Goal: Task Accomplishment & Management: Complete application form

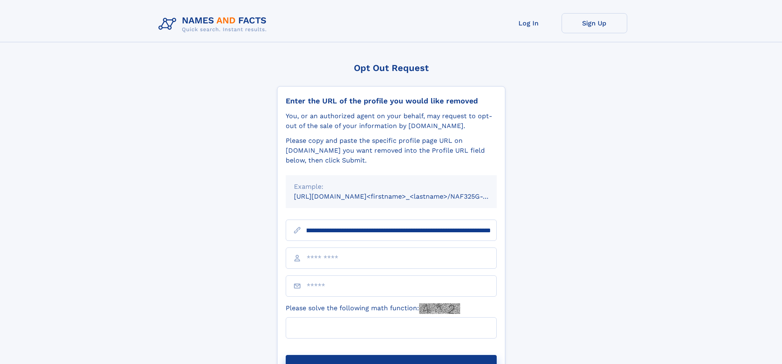
scroll to position [0, 94]
type input "**********"
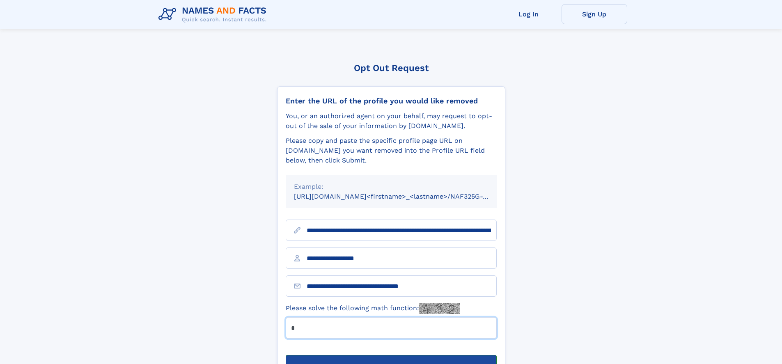
type input "*"
click at [391, 355] on button "Submit Opt Out Request" at bounding box center [391, 368] width 211 height 26
